Goal: Transaction & Acquisition: Purchase product/service

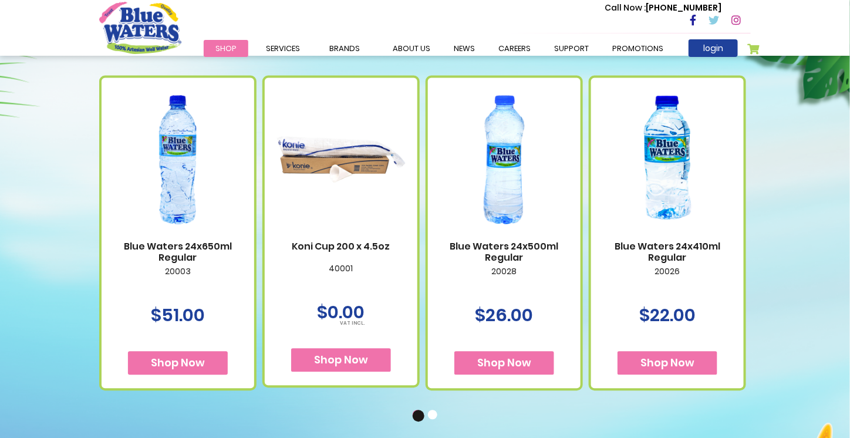
scroll to position [698, 0]
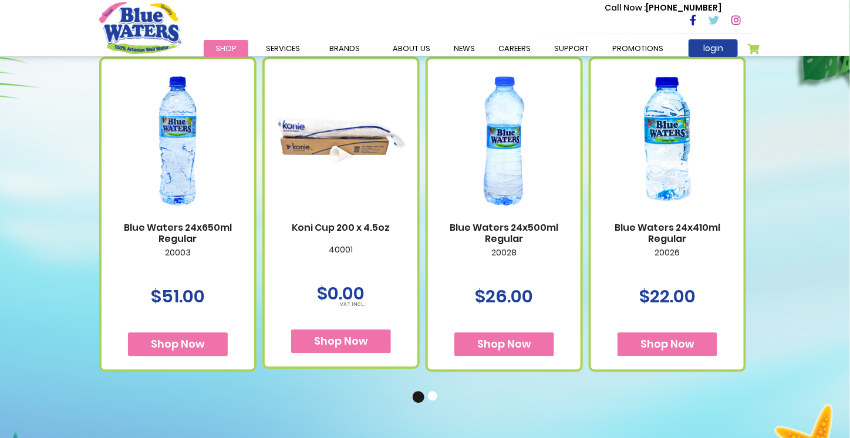
click at [679, 215] on img at bounding box center [667, 140] width 129 height 161
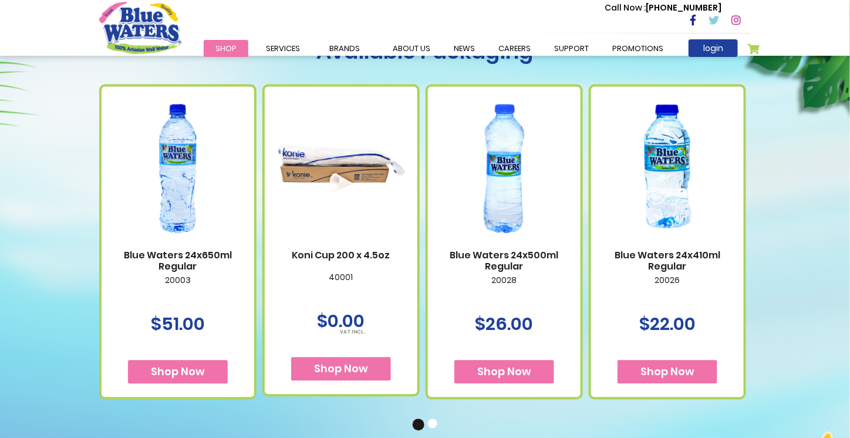
scroll to position [671, 0]
